Goal: Task Accomplishment & Management: Manage account settings

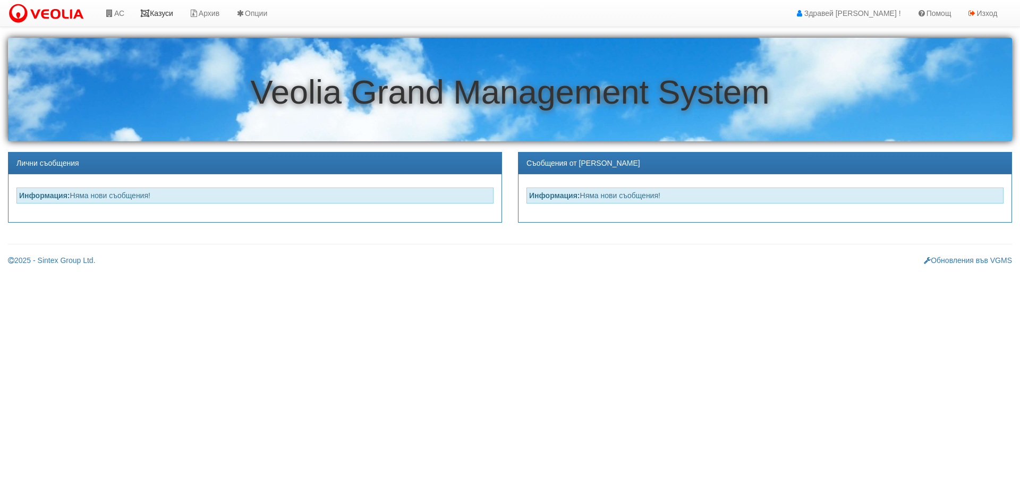
click at [170, 11] on link "Казуси" at bounding box center [156, 13] width 49 height 27
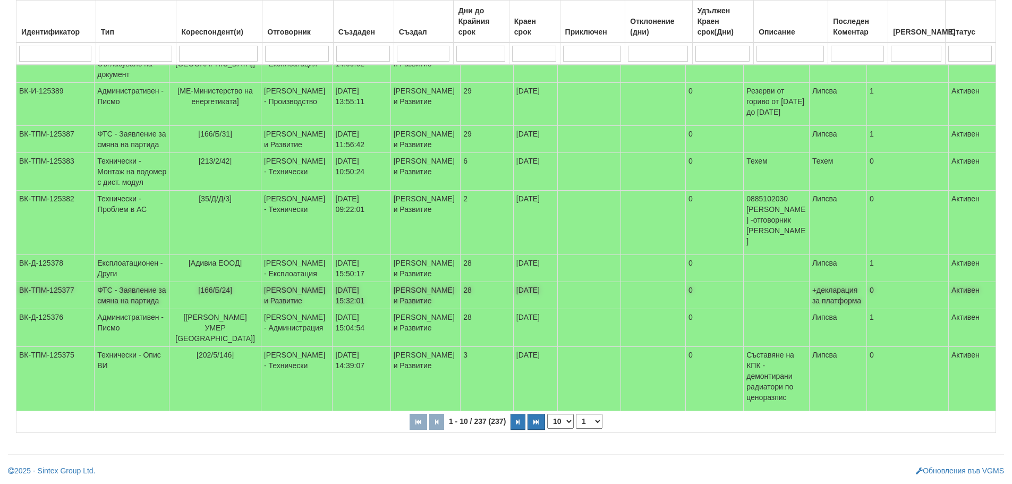
scroll to position [278, 0]
click at [517, 420] on icon "button" at bounding box center [517, 422] width 3 height 6
select select "2"
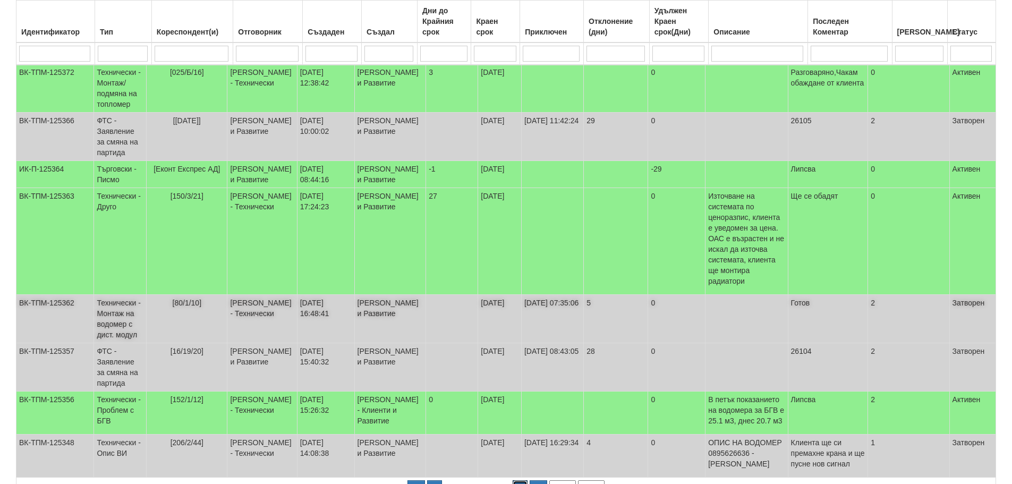
scroll to position [225, 0]
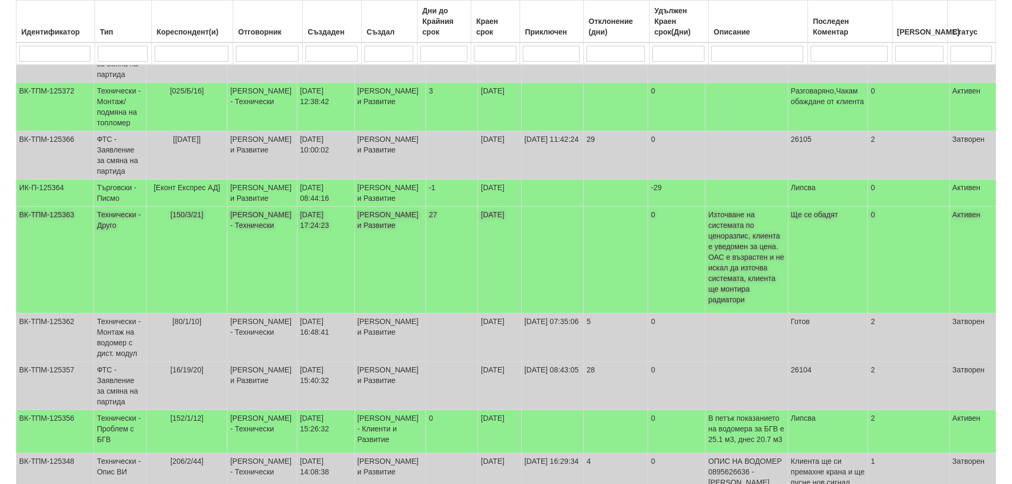
click at [397, 276] on td "Иван Велев - Клиенти и Развитие" at bounding box center [390, 260] width 72 height 107
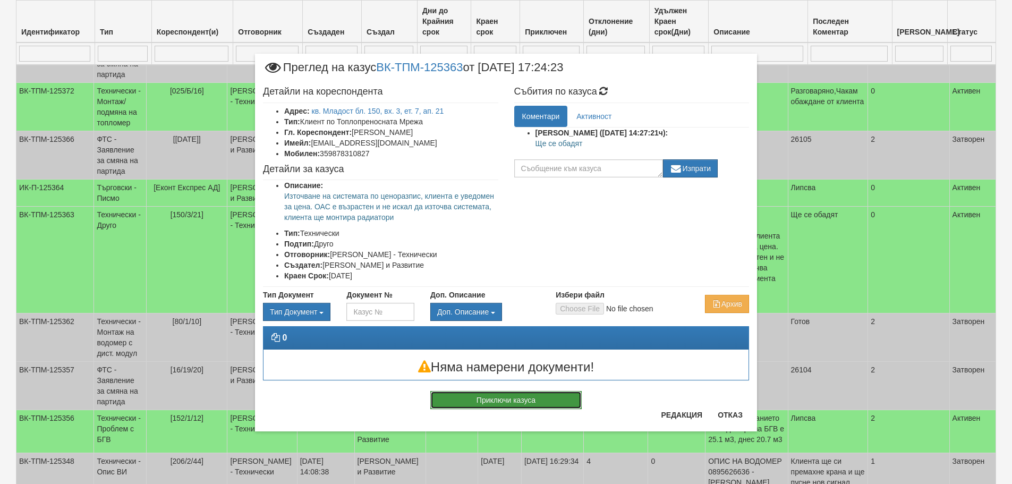
click at [531, 404] on button "Приключи казуса" at bounding box center [505, 400] width 151 height 18
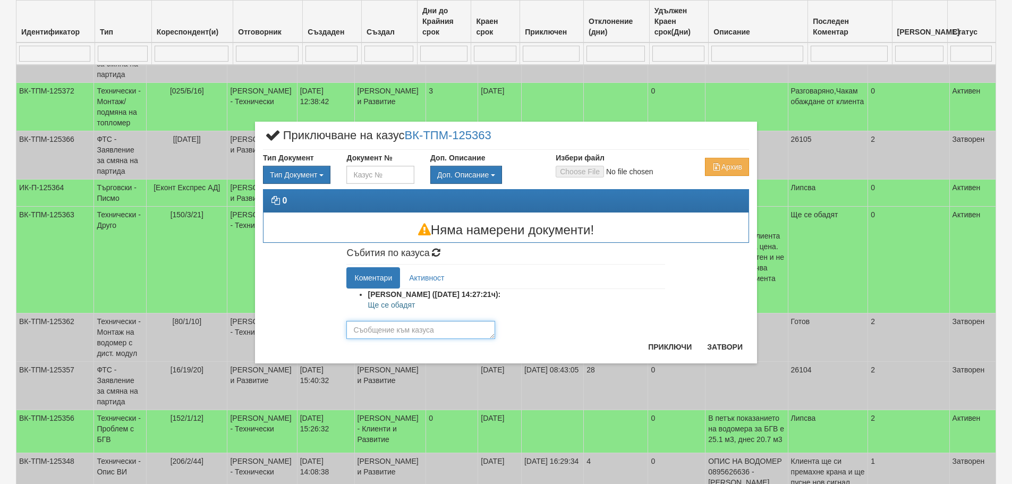
click at [400, 333] on textarea at bounding box center [420, 330] width 149 height 18
click at [419, 333] on textarea at bounding box center [420, 330] width 149 height 18
type textarea "Има планирано източване от отговорник АС."
click at [677, 346] on button "Приключи" at bounding box center [670, 346] width 56 height 17
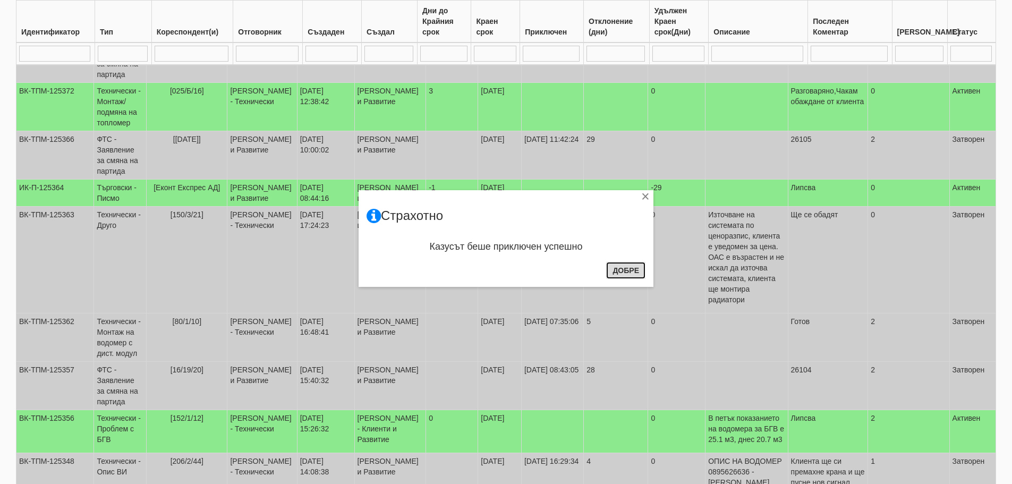
click at [627, 274] on button "Добре" at bounding box center [625, 270] width 39 height 17
